Goal: Information Seeking & Learning: Learn about a topic

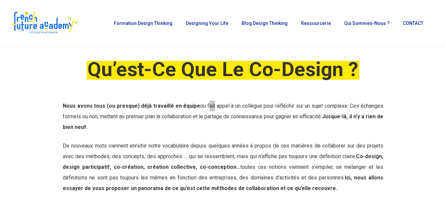
scroll to position [1361, 0]
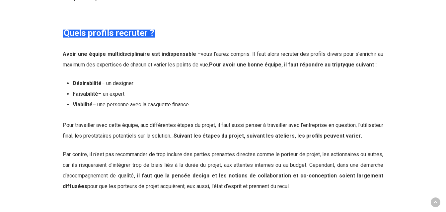
click at [90, 86] on strong "Désirabilité" at bounding box center [87, 83] width 29 height 6
copy span "Désirabilité"
drag, startPoint x: 156, startPoint y: 61, endPoint x: 378, endPoint y: 115, distance: 228.5
click at [378, 115] on div "Avoir une équipe multidisciplinaire est indispensable – vous l’aurez compris. I…" at bounding box center [223, 120] width 320 height 143
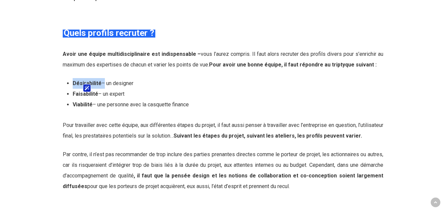
click at [378, 110] on li "Viabilité – une personne avec la casquette finance" at bounding box center [228, 104] width 310 height 11
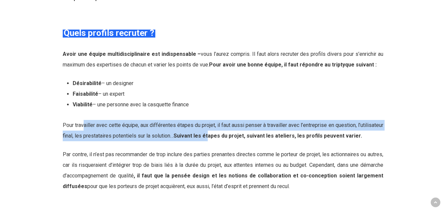
drag, startPoint x: 88, startPoint y: 139, endPoint x: 235, endPoint y: 155, distance: 147.8
click at [235, 149] on p "Pour travailler avec cette équipe, aux différentes étapes du projet, il faut au…" at bounding box center [223, 134] width 320 height 29
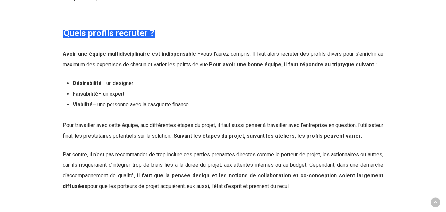
click at [235, 149] on p "Pour travailler avec cette équipe, aux différentes étapes du projet, il faut au…" at bounding box center [223, 134] width 320 height 29
click at [81, 110] on li "Viabilité – une personne avec la casquette finance" at bounding box center [228, 104] width 310 height 11
click at [82, 107] on strong "Viabilité" at bounding box center [83, 104] width 20 height 6
